Goal: Find specific page/section: Find specific page/section

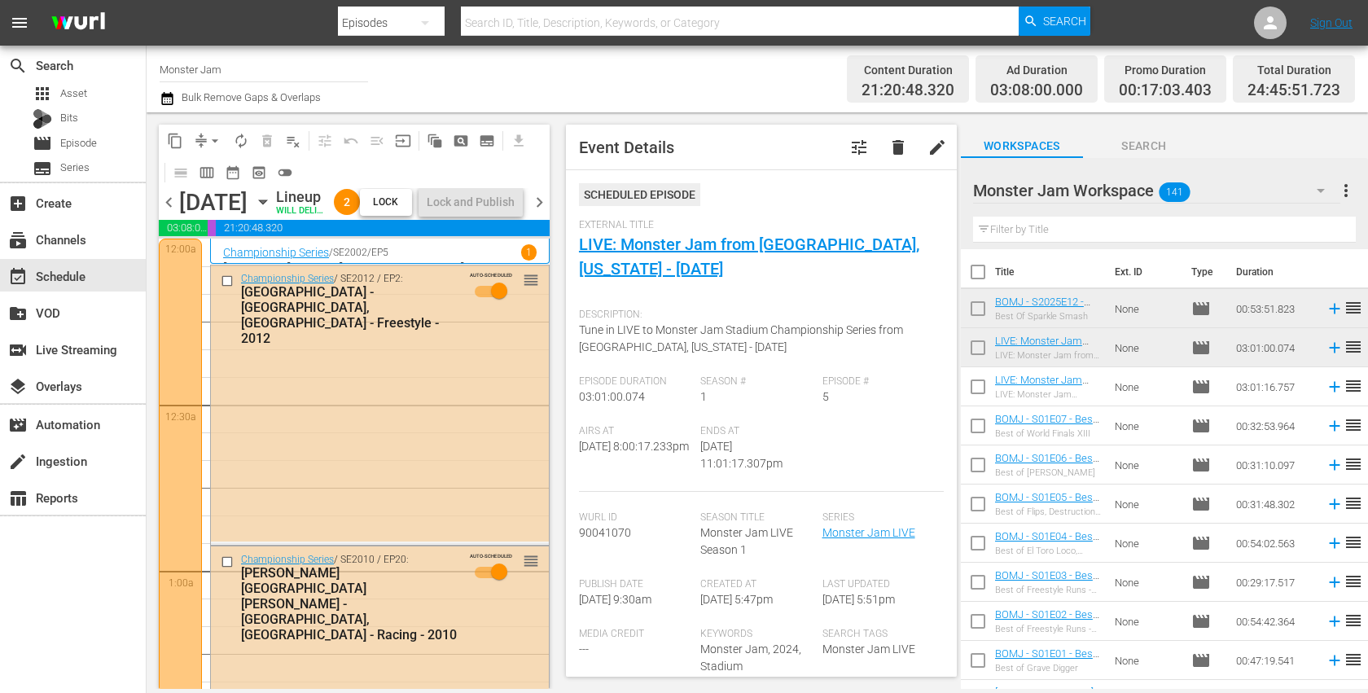
scroll to position [6250, 0]
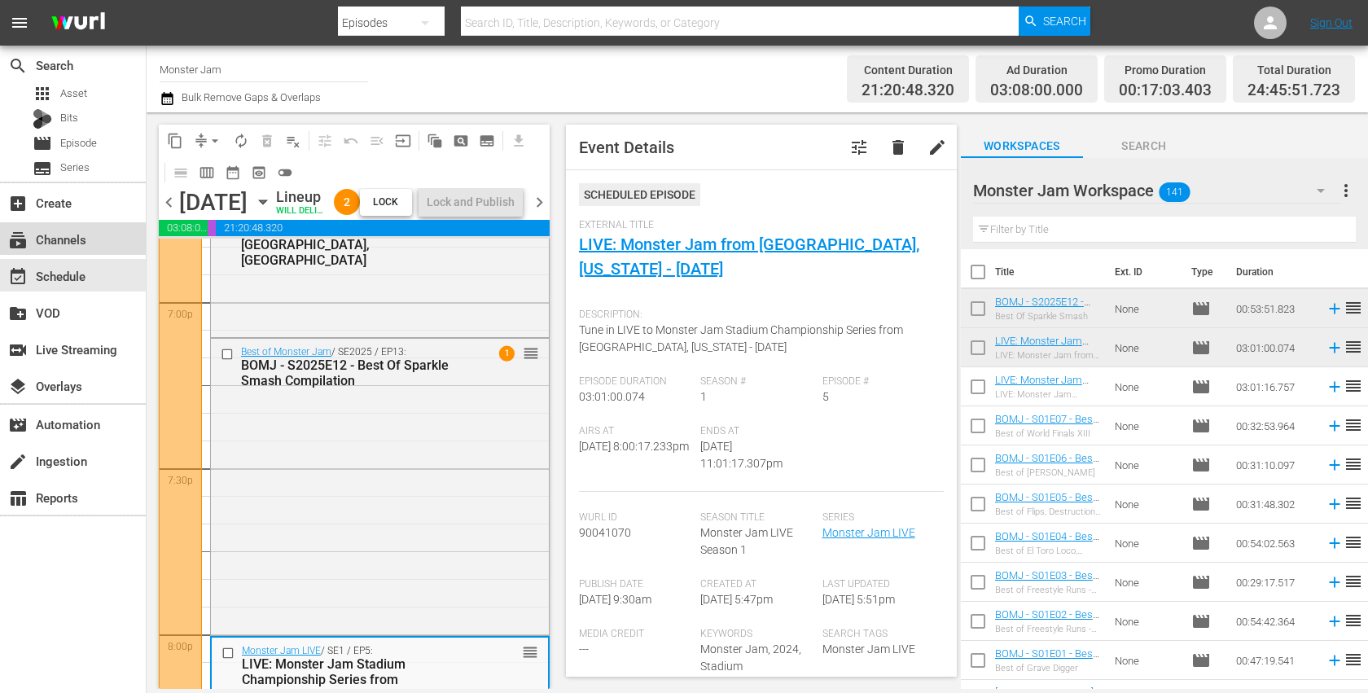
click at [63, 238] on div "subscriptions Channels" at bounding box center [45, 237] width 91 height 15
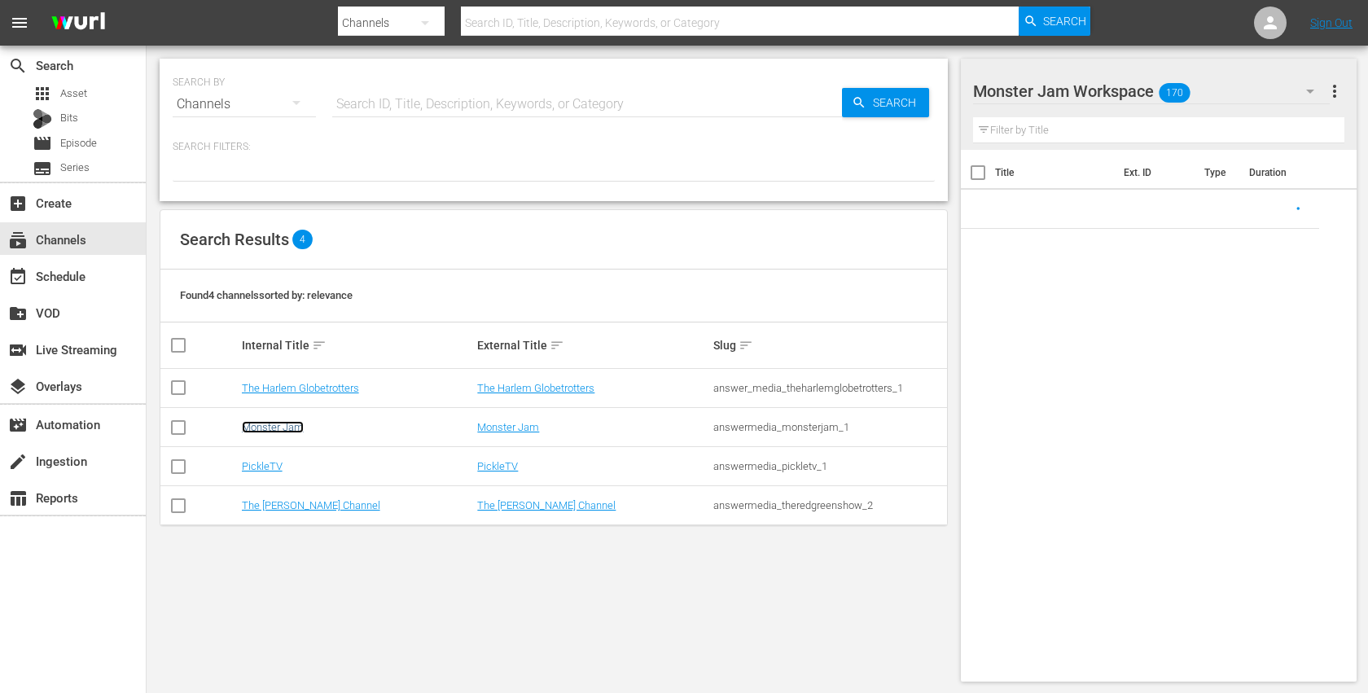
click at [275, 428] on link "Monster Jam" at bounding box center [273, 427] width 62 height 12
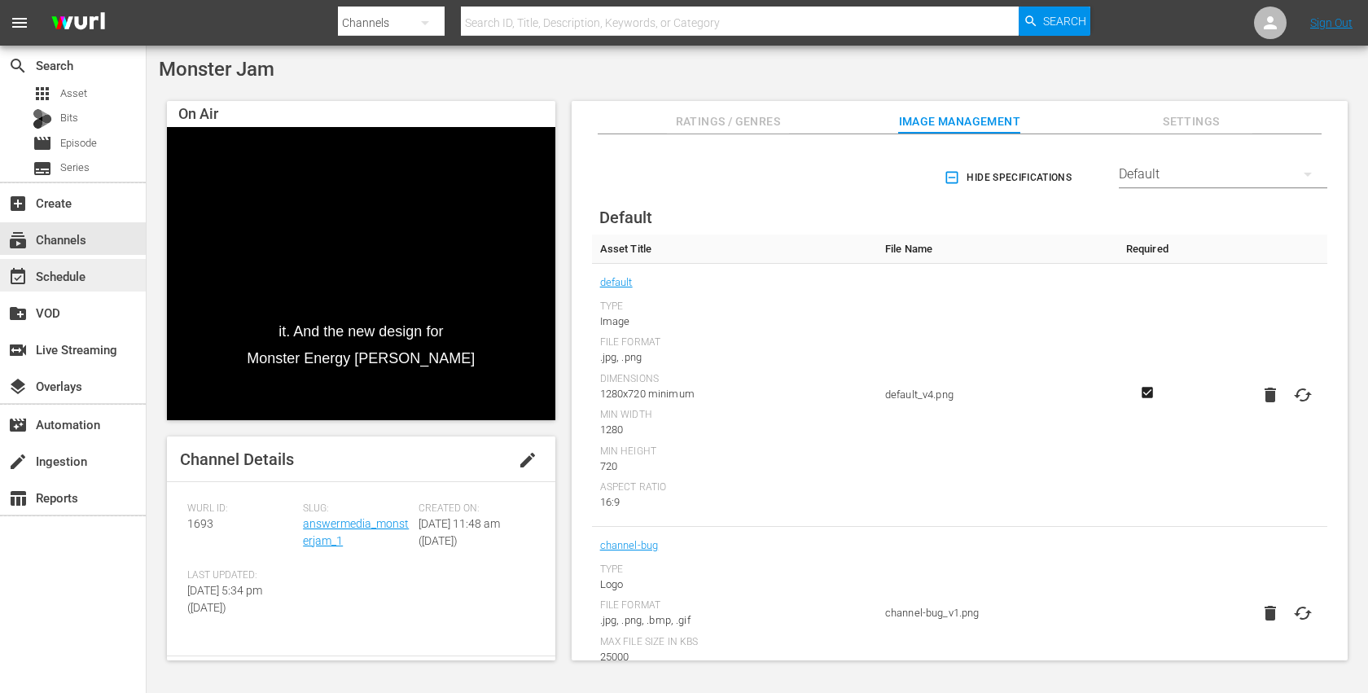
click at [79, 281] on div "event_available Schedule" at bounding box center [45, 273] width 91 height 15
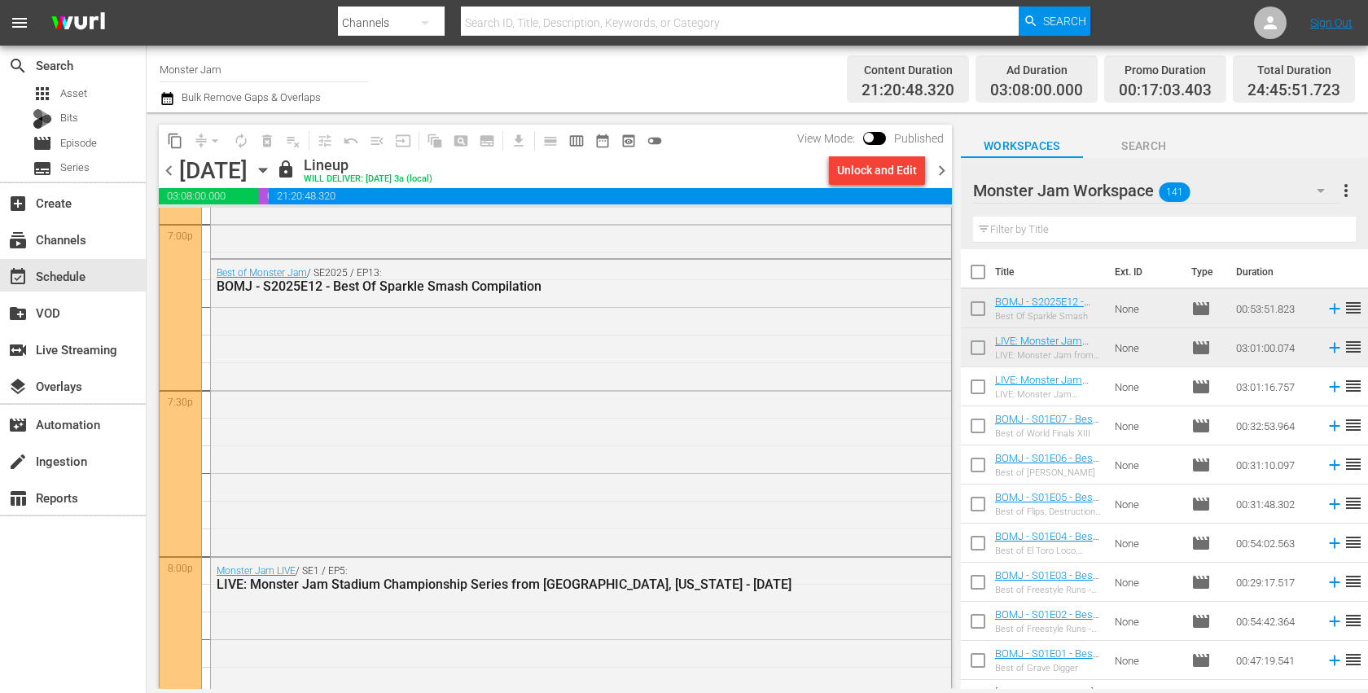
scroll to position [6314, 0]
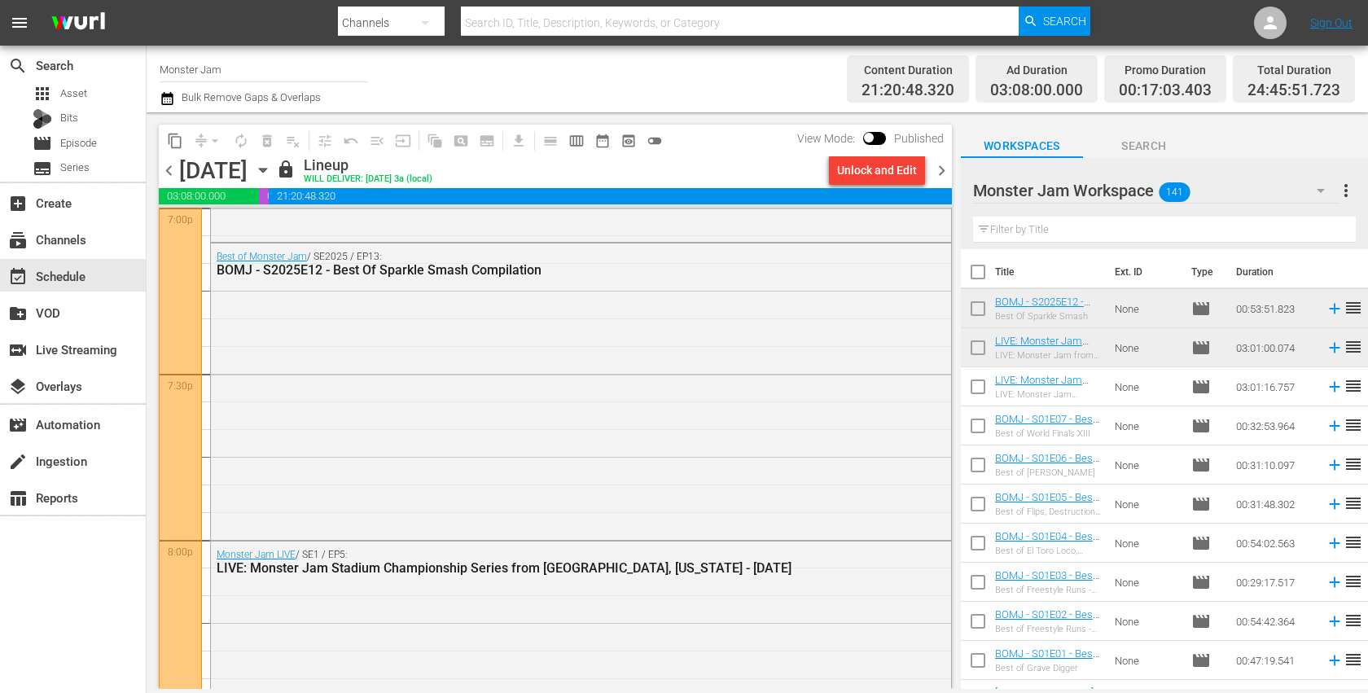
click at [442, 76] on div "Channel Title Monster Jam Bulk Remove Gaps & Overlaps" at bounding box center [486, 79] width 652 height 59
click at [787, 121] on div "content_copy compress arrow_drop_down autorenew_outlined delete_forever_outline…" at bounding box center [552, 400] width 810 height 577
